Goal: Task Accomplishment & Management: Manage account settings

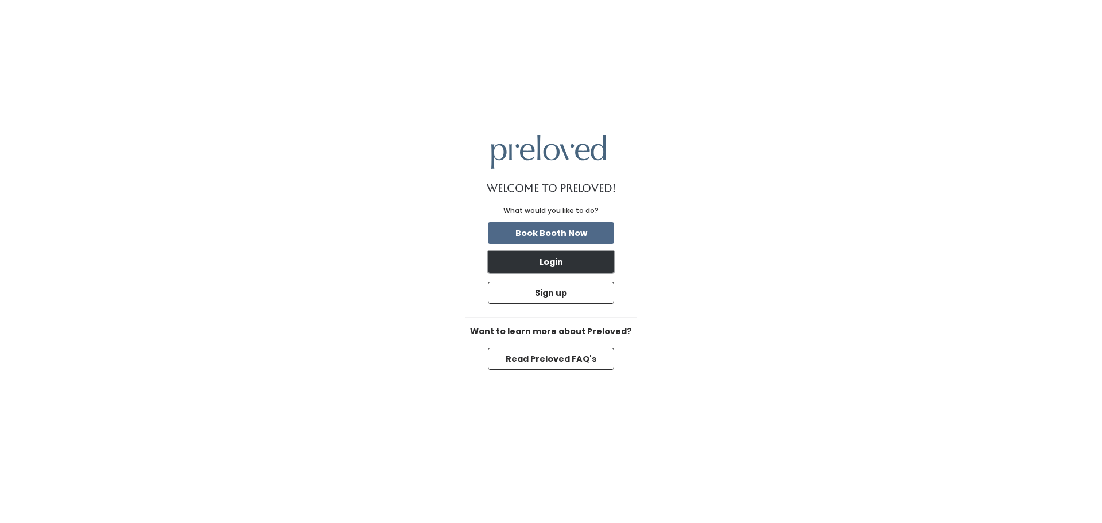
click at [560, 262] on button "Login" at bounding box center [551, 262] width 126 height 22
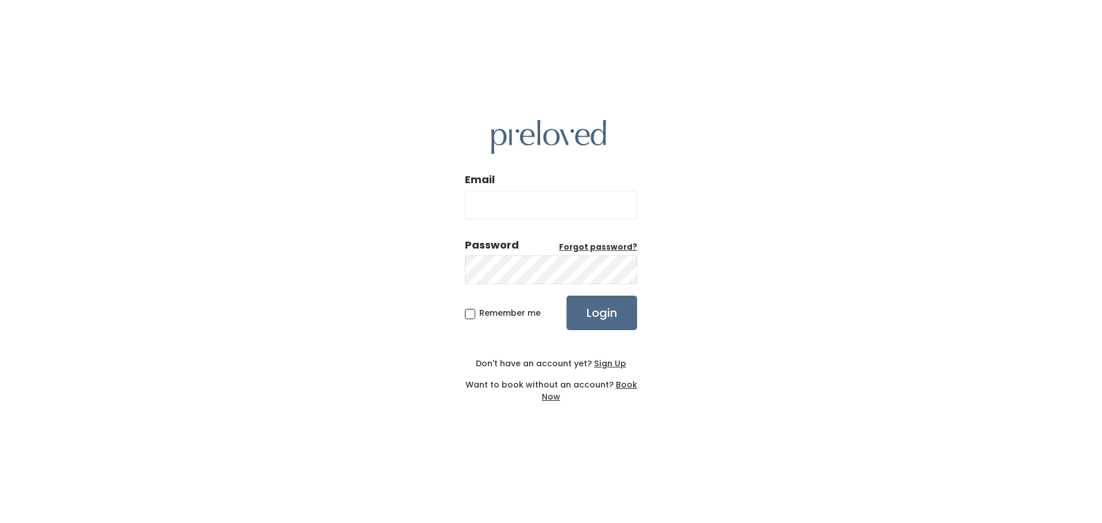
type input "[EMAIL_ADDRESS][DOMAIN_NAME]"
click at [464, 316] on div "Email [EMAIL_ADDRESS][DOMAIN_NAME] Password Forgot password? Remember me Login …" at bounding box center [551, 261] width 1102 height 523
click at [479, 316] on span "Remember me" at bounding box center [509, 312] width 61 height 11
click at [479, 315] on input "Remember me" at bounding box center [482, 310] width 7 height 7
checkbox input "true"
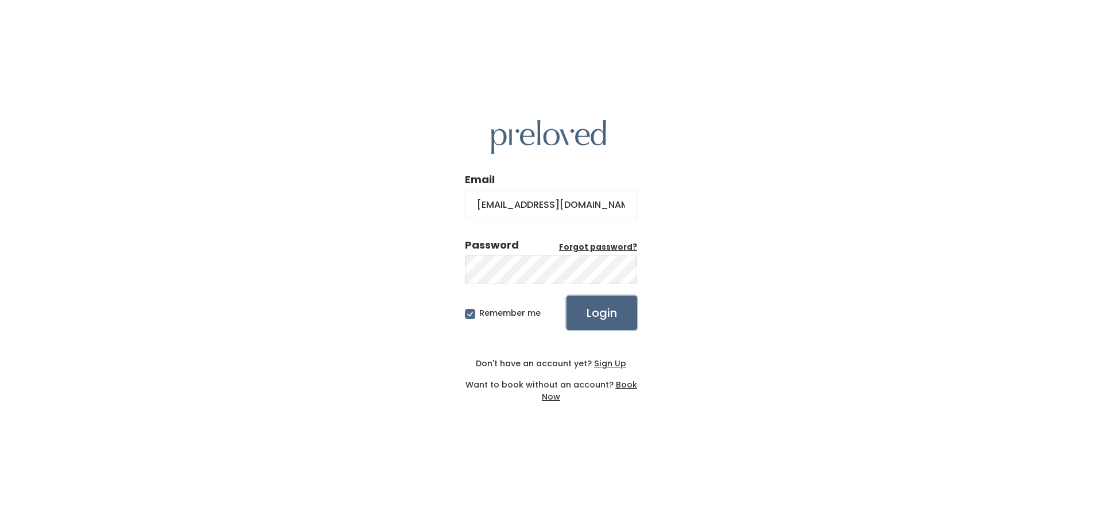
click at [586, 311] on input "Login" at bounding box center [602, 313] width 71 height 34
